Goal: Task Accomplishment & Management: Manage account settings

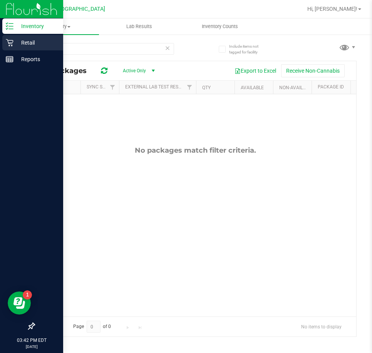
click at [17, 45] on p "Retail" at bounding box center [36, 42] width 46 height 9
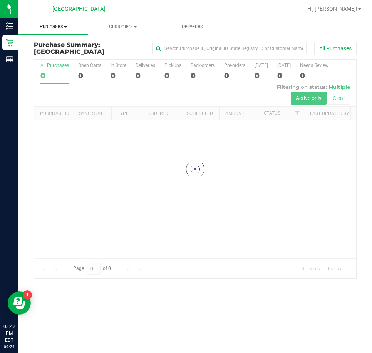
click at [63, 27] on span "Purchases" at bounding box center [52, 26] width 69 height 7
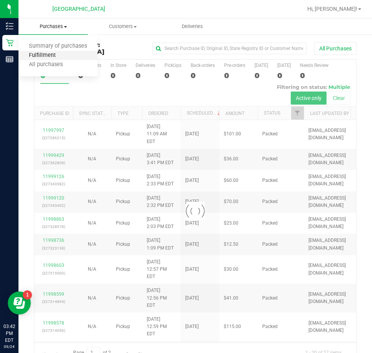
click at [51, 56] on span "Fulfillment" at bounding box center [42, 55] width 48 height 7
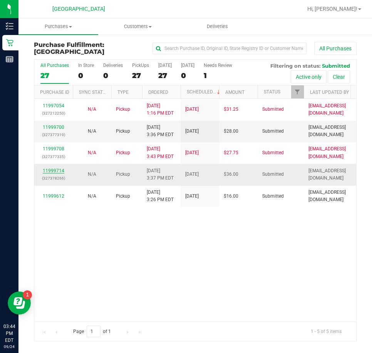
click at [50, 168] on link "11999714" at bounding box center [54, 170] width 22 height 5
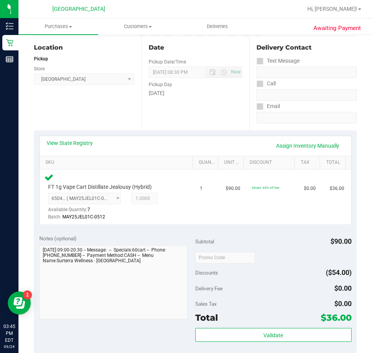
scroll to position [115, 0]
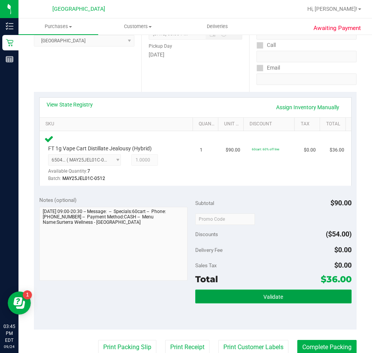
click at [274, 294] on span "Validate" at bounding box center [273, 297] width 20 height 6
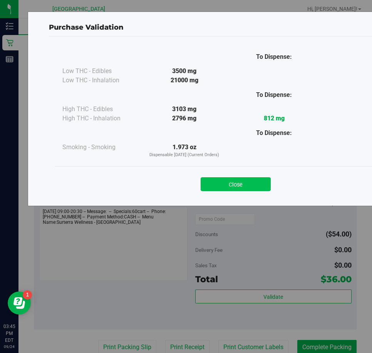
click at [254, 187] on button "Close" at bounding box center [235, 184] width 70 height 14
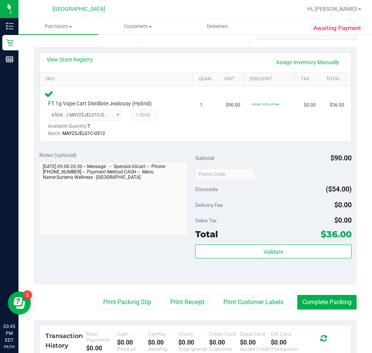
scroll to position [231, 0]
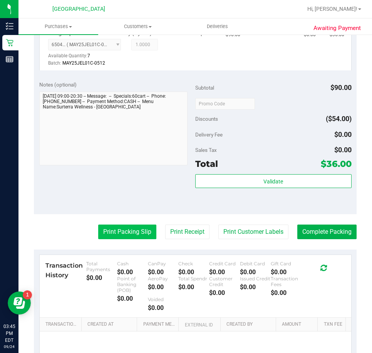
click at [141, 230] on button "Print Packing Slip" at bounding box center [127, 232] width 58 height 15
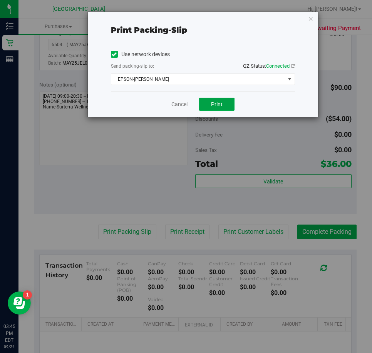
drag, startPoint x: 205, startPoint y: 100, endPoint x: 165, endPoint y: 101, distance: 40.8
click at [165, 101] on div "Cancel Print" at bounding box center [203, 104] width 184 height 26
click at [243, 85] on span "EPSON-[PERSON_NAME]" at bounding box center [203, 79] width 184 height 12
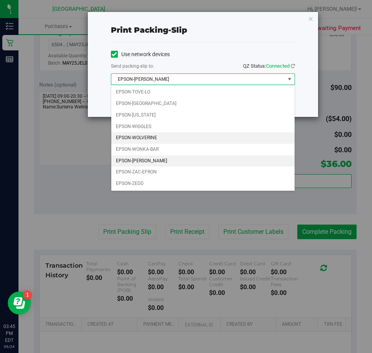
click at [171, 136] on li "EPSON-WOLVERINE" at bounding box center [202, 138] width 183 height 12
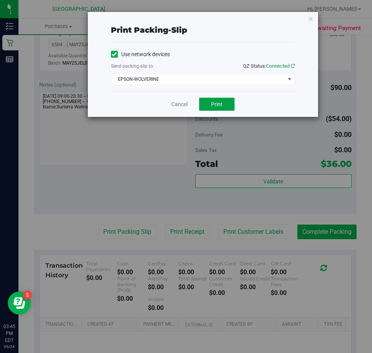
click at [216, 108] on button "Print" at bounding box center [216, 104] width 35 height 13
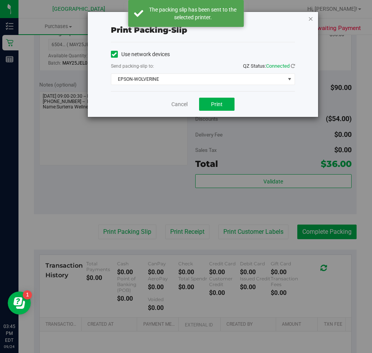
click at [312, 20] on icon "button" at bounding box center [310, 18] width 5 height 9
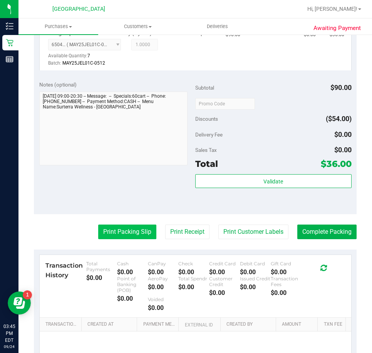
click at [138, 233] on button "Print Packing Slip" at bounding box center [127, 232] width 58 height 15
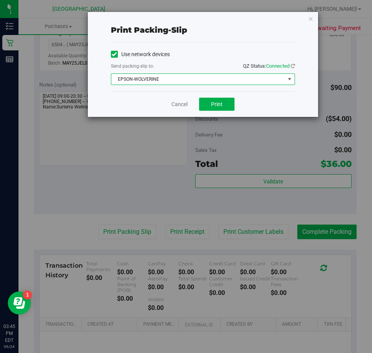
click at [225, 80] on span "EPSON-WOLVERINE" at bounding box center [198, 79] width 174 height 11
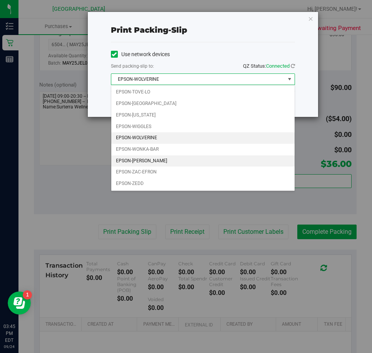
click at [152, 159] on li "EPSON-[PERSON_NAME]" at bounding box center [202, 161] width 183 height 12
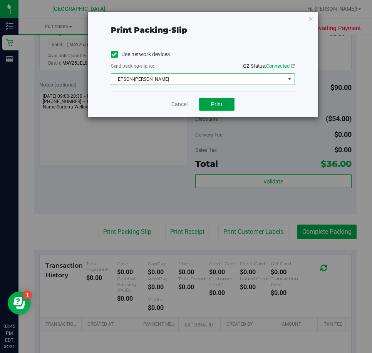
click at [222, 106] on span "Print" at bounding box center [217, 104] width 12 height 6
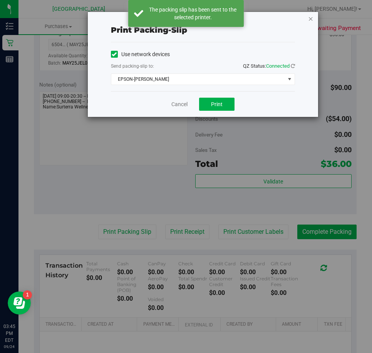
click at [311, 19] on icon "button" at bounding box center [310, 18] width 5 height 9
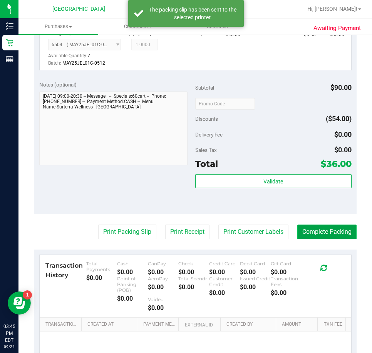
click at [332, 233] on button "Complete Packing" at bounding box center [326, 232] width 59 height 15
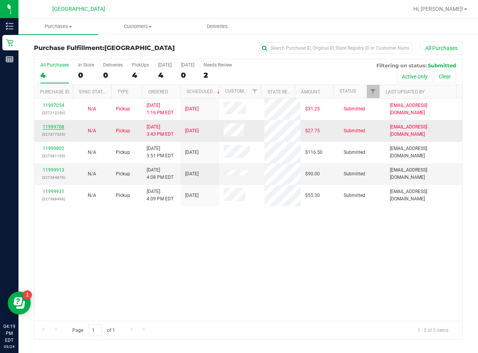
click at [59, 126] on link "11999708" at bounding box center [54, 126] width 22 height 5
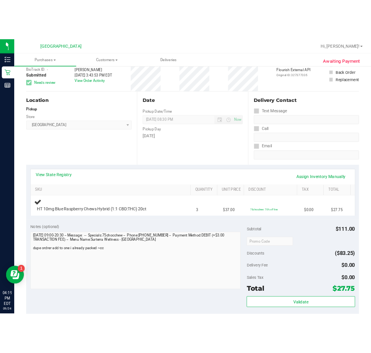
scroll to position [154, 0]
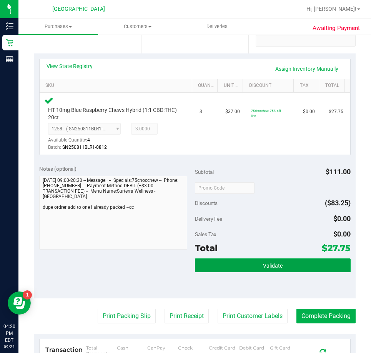
drag, startPoint x: 284, startPoint y: 263, endPoint x: 227, endPoint y: 281, distance: 59.6
click at [227, 281] on div "Validate" at bounding box center [273, 276] width 156 height 35
click at [240, 269] on button "Validate" at bounding box center [273, 266] width 156 height 14
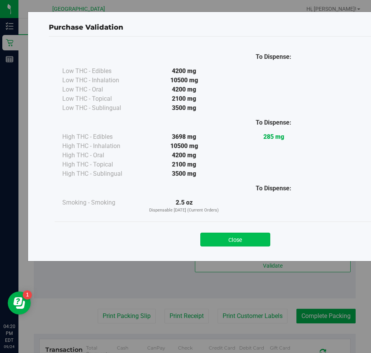
click at [247, 240] on button "Close" at bounding box center [235, 240] width 70 height 14
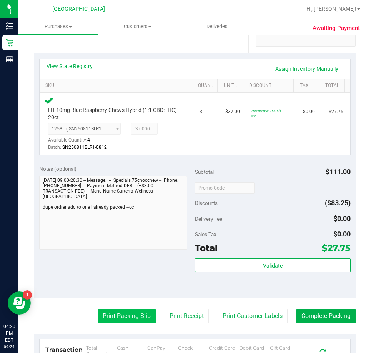
click at [137, 314] on button "Print Packing Slip" at bounding box center [127, 316] width 58 height 15
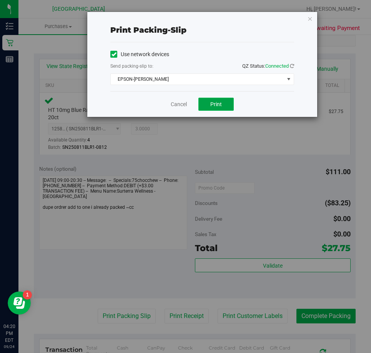
click at [213, 108] on button "Print" at bounding box center [216, 104] width 35 height 13
click at [187, 103] on link "Cancel" at bounding box center [179, 104] width 16 height 8
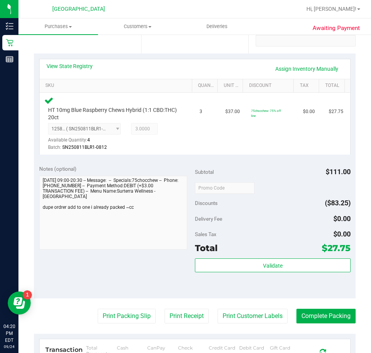
click at [262, 69] on div "View State Registry Assign Inventory Manually" at bounding box center [195, 68] width 297 height 13
click at [276, 67] on link "Assign Inventory Manually" at bounding box center [307, 68] width 73 height 13
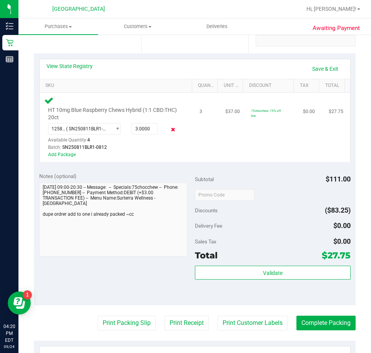
click at [169, 129] on icon at bounding box center [173, 129] width 8 height 9
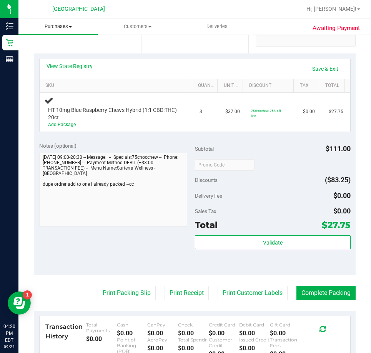
click at [54, 27] on span "Purchases" at bounding box center [58, 26] width 80 height 7
click at [51, 51] on li "Fulfillment" at bounding box center [58, 55] width 80 height 9
